Goal: Task Accomplishment & Management: Use online tool/utility

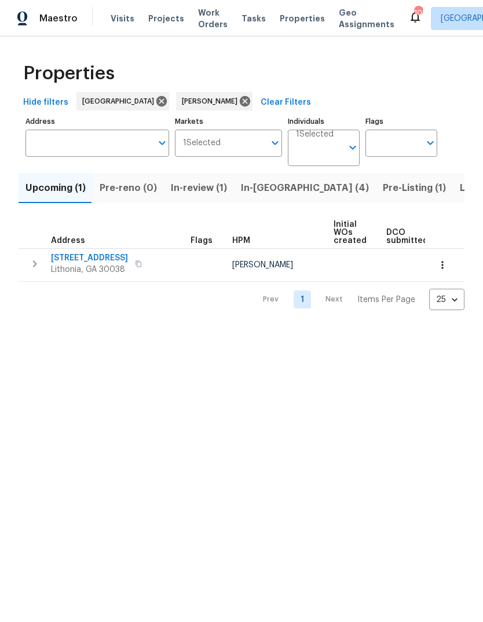
click at [261, 190] on span "In-reno (4)" at bounding box center [305, 188] width 128 height 16
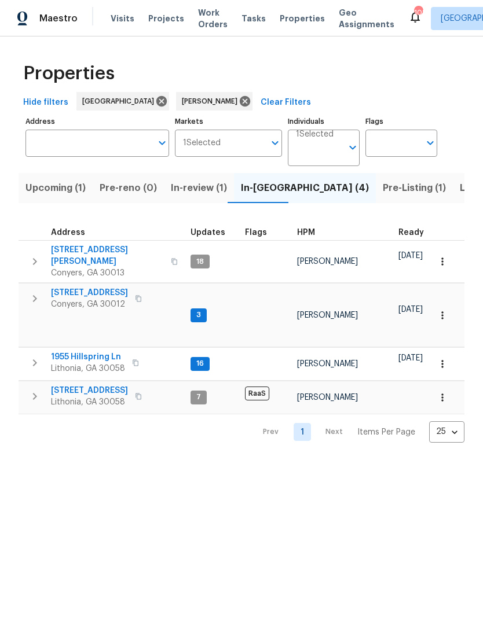
click at [70, 351] on span "1955 Hillspring Ln" at bounding box center [88, 357] width 74 height 12
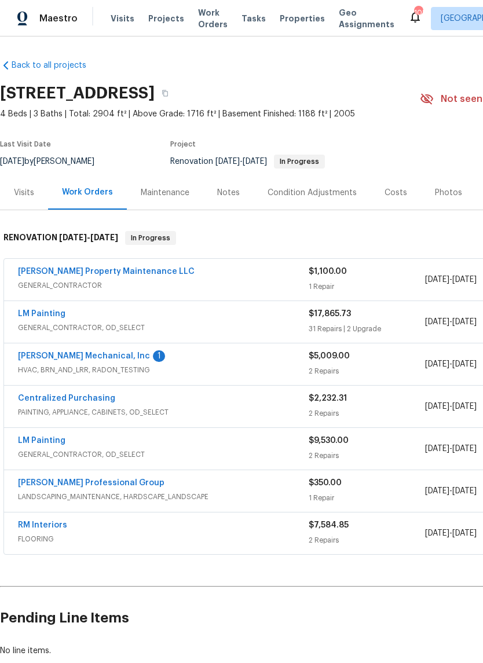
click at [54, 355] on link "[PERSON_NAME] Mechanical, Inc" at bounding box center [84, 356] width 132 height 8
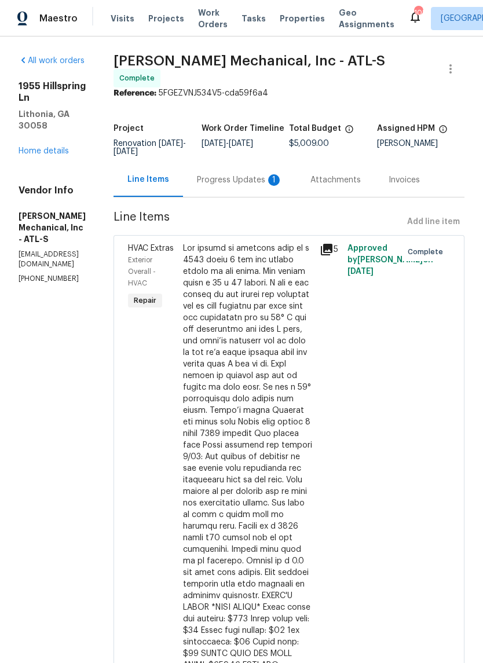
click at [283, 184] on div "Progress Updates 1" at bounding box center [240, 180] width 86 height 12
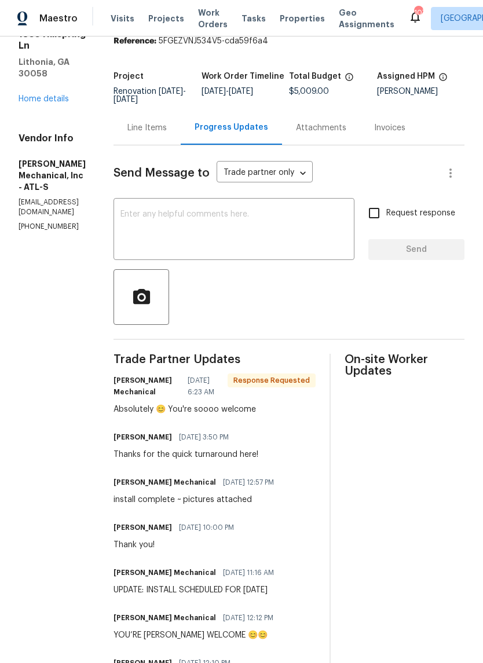
scroll to position [54, 0]
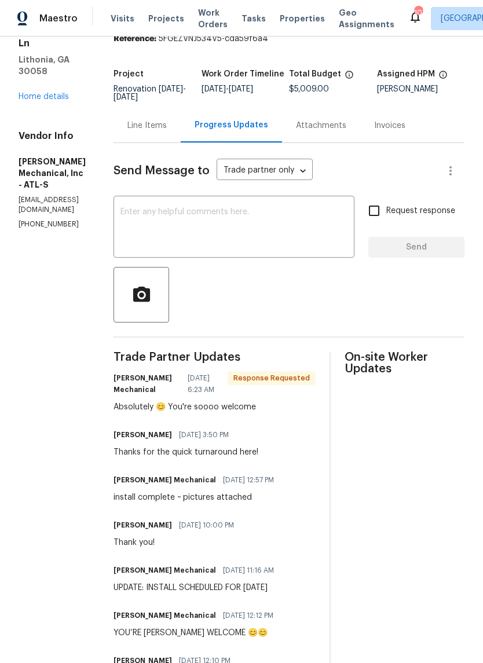
click at [167, 129] on div "Line Items" at bounding box center [146, 126] width 39 height 12
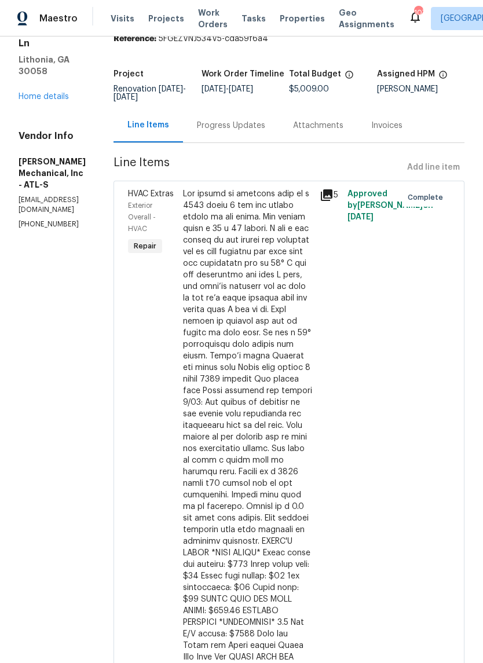
click at [43, 93] on link "Home details" at bounding box center [44, 97] width 50 height 8
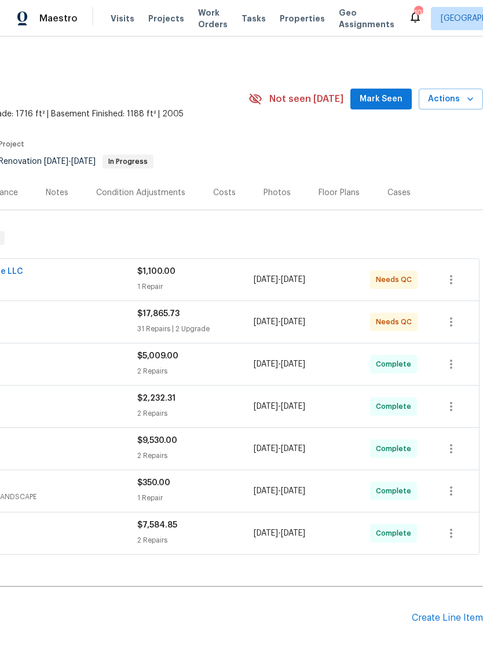
scroll to position [0, 171]
click at [387, 105] on span "Mark Seen" at bounding box center [381, 99] width 43 height 14
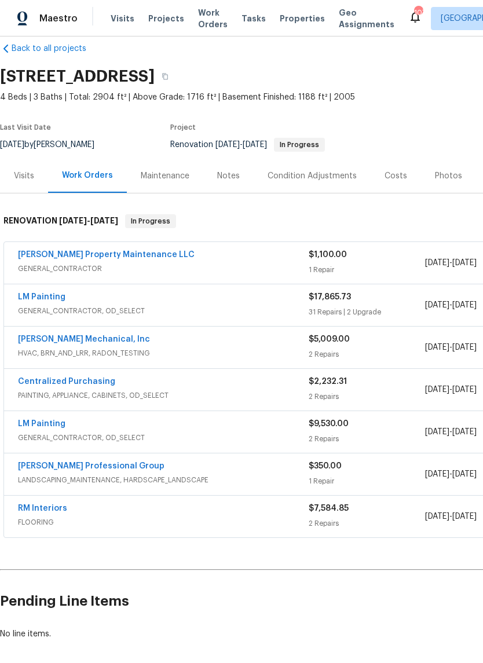
scroll to position [17, 0]
click at [35, 298] on link "LM Painting" at bounding box center [41, 296] width 47 height 8
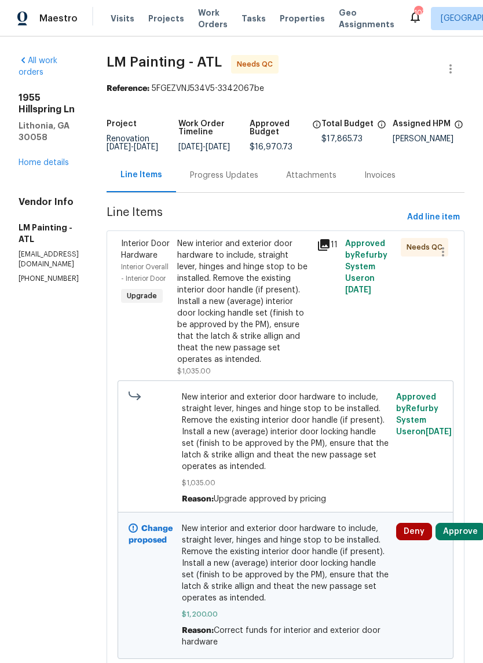
click at [47, 159] on link "Home details" at bounding box center [44, 163] width 50 height 8
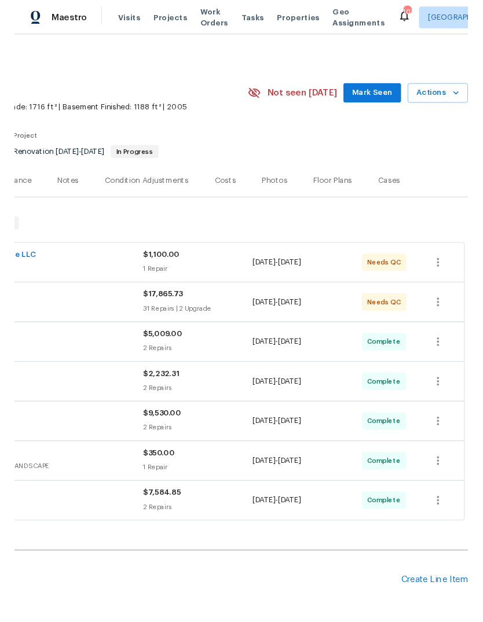
scroll to position [0, 171]
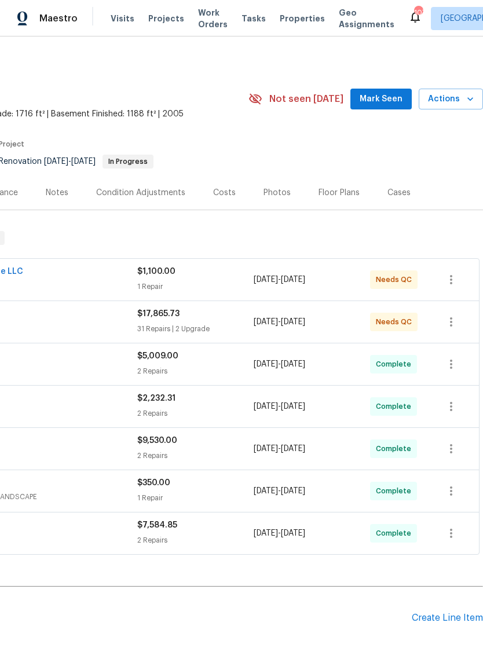
click at [451, 100] on span "Actions" at bounding box center [451, 99] width 46 height 14
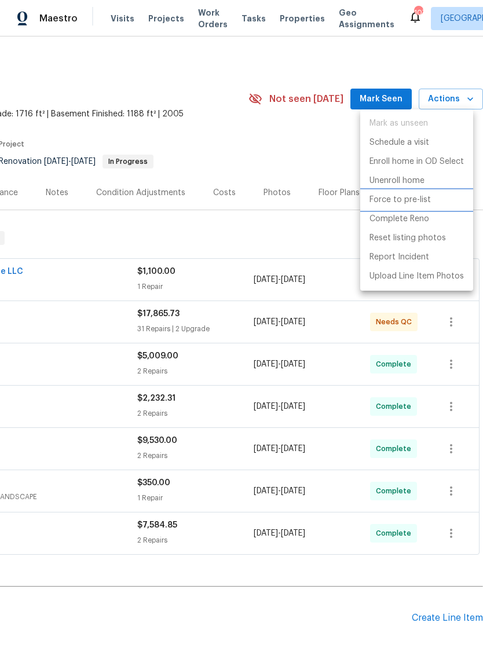
click at [412, 196] on p "Force to pre-list" at bounding box center [399, 200] width 61 height 12
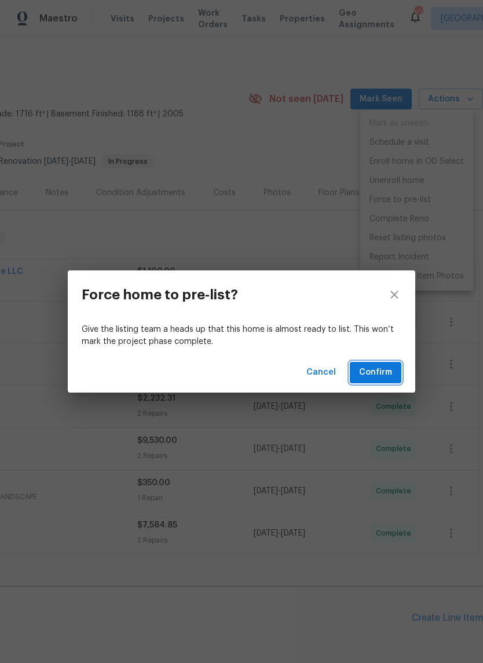
click at [388, 372] on span "Confirm" at bounding box center [375, 372] width 33 height 14
